Goal: Information Seeking & Learning: Learn about a topic

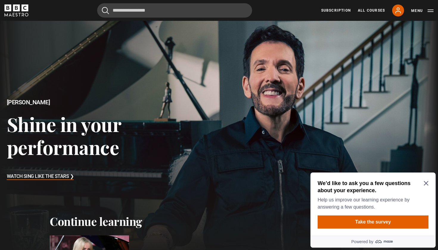
click at [404, 13] on div "Subscription All Courses My Account Search Menu" at bounding box center [377, 10] width 112 height 12
click at [396, 10] on icon at bounding box center [398, 10] width 7 height 7
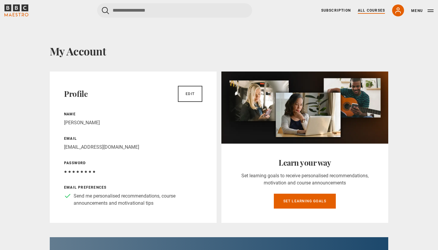
click at [366, 10] on link "All Courses" at bounding box center [371, 10] width 27 height 5
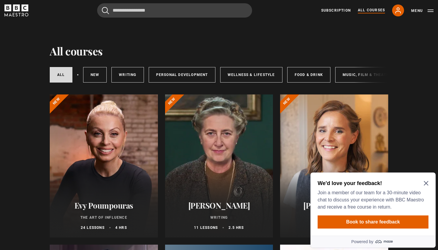
click at [432, 10] on button "Menu" at bounding box center [422, 11] width 22 height 6
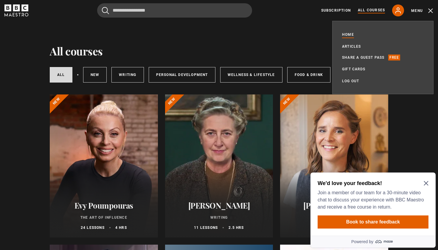
click at [351, 32] on link "Home" at bounding box center [348, 35] width 12 height 6
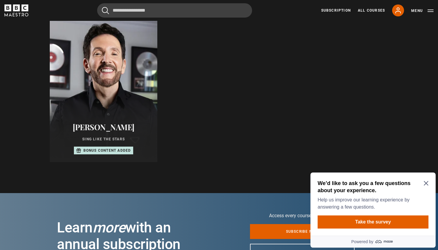
scroll to position [346, 0]
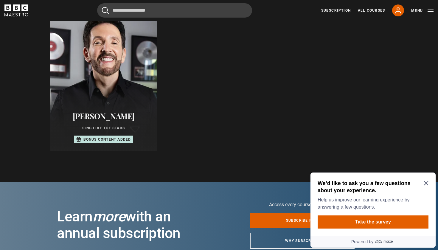
click at [116, 108] on div "Eric Vetro Sing Like the Stars Bonus content added" at bounding box center [104, 127] width 108 height 47
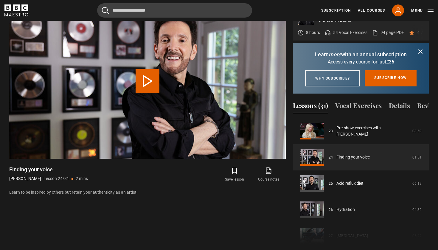
scroll to position [312, 0]
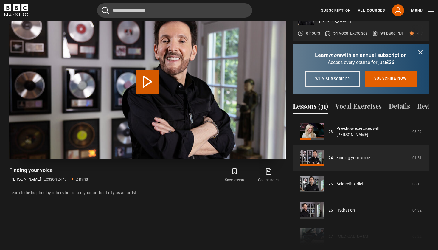
click at [189, 88] on video "Video Player" at bounding box center [147, 82] width 277 height 156
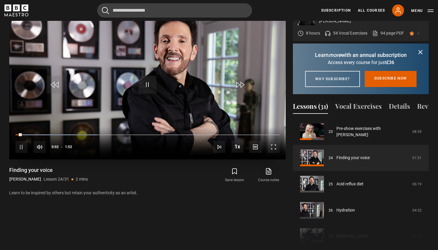
click at [277, 141] on span "Video Player" at bounding box center [274, 147] width 12 height 12
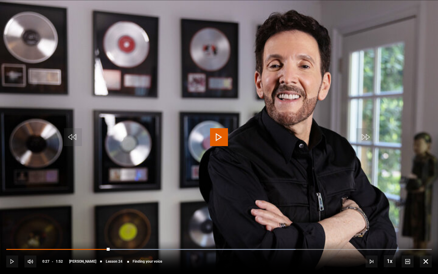
click at [258, 112] on video "Video Player" at bounding box center [219, 137] width 438 height 274
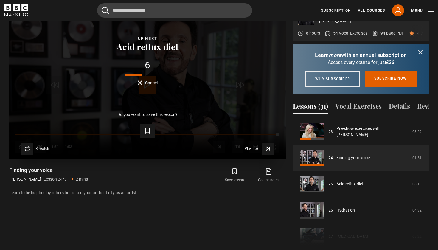
click at [145, 78] on div "Lesson Completed Up next Acid reflux diet 6 Cancel Do you want to save this les…" at bounding box center [147, 82] width 277 height 156
click at [143, 77] on div "Lesson Completed Up next Acid reflux diet 6 Cancel Do you want to save this les…" at bounding box center [147, 82] width 277 height 156
click at [140, 80] on button "Cancel" at bounding box center [148, 82] width 20 height 4
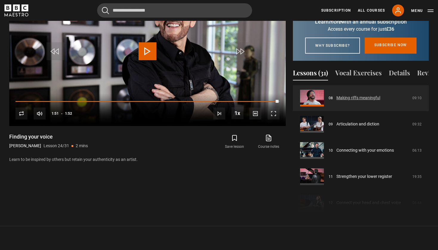
scroll to position [211, 0]
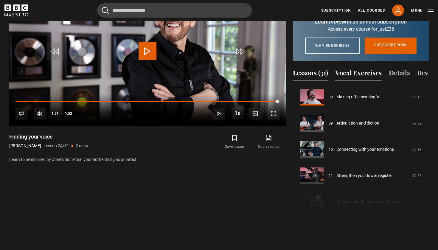
click at [353, 75] on button "Vocal Exercises" at bounding box center [358, 74] width 46 height 13
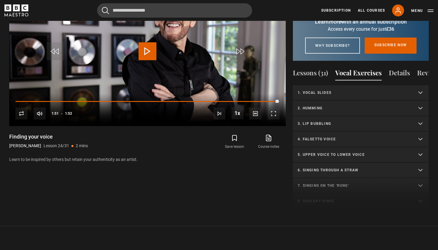
click at [347, 96] on summary "1. Vocal slides" at bounding box center [361, 92] width 136 height 15
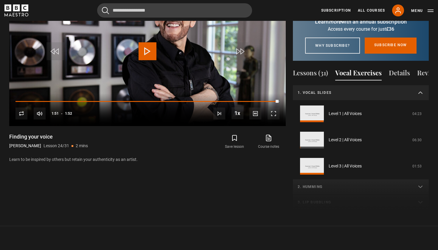
click at [347, 96] on summary "1. Vocal slides" at bounding box center [361, 92] width 136 height 15
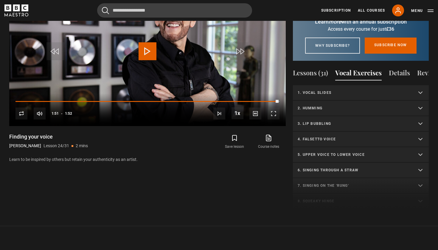
click at [345, 107] on p "2. Humming" at bounding box center [354, 108] width 112 height 5
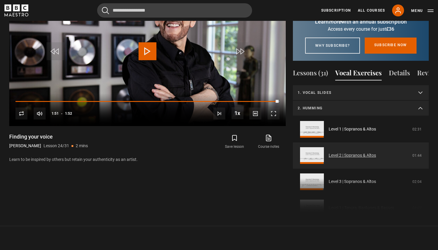
click at [329, 156] on link "Level 2 | Sopranos & Altos" at bounding box center [352, 155] width 47 height 6
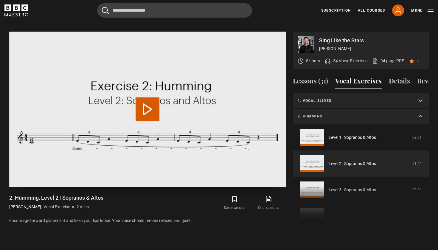
scroll to position [31, 0]
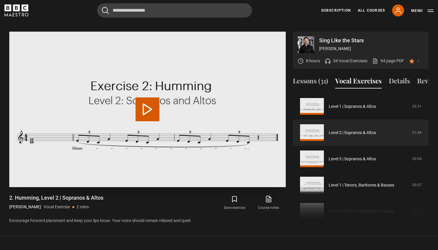
click at [200, 77] on video "Video Player" at bounding box center [147, 110] width 277 height 156
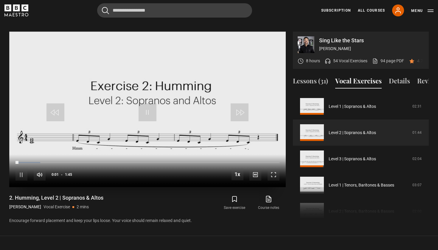
click at [270, 169] on span "Video Player" at bounding box center [274, 175] width 12 height 12
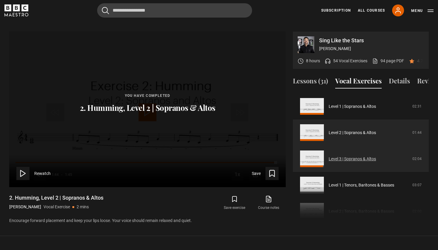
click at [360, 156] on link "Level 3 | Sopranos & Altos" at bounding box center [352, 159] width 47 height 6
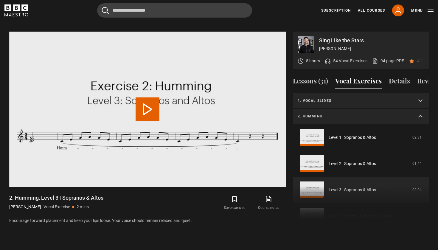
click at [171, 108] on video "Video Player" at bounding box center [147, 110] width 277 height 156
